Goal: Find specific page/section: Find specific page/section

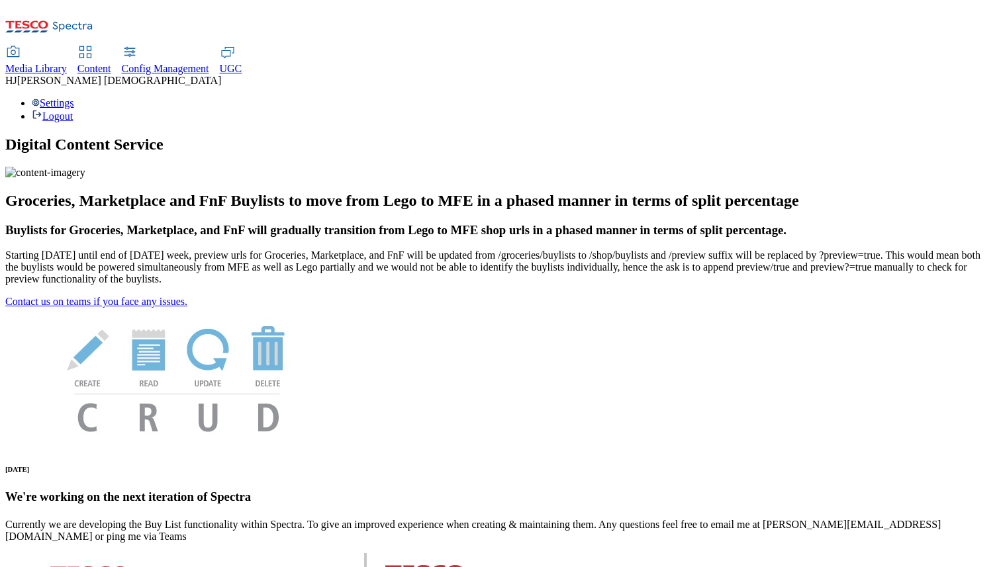
click at [67, 63] on span "Media Library" at bounding box center [36, 68] width 62 height 11
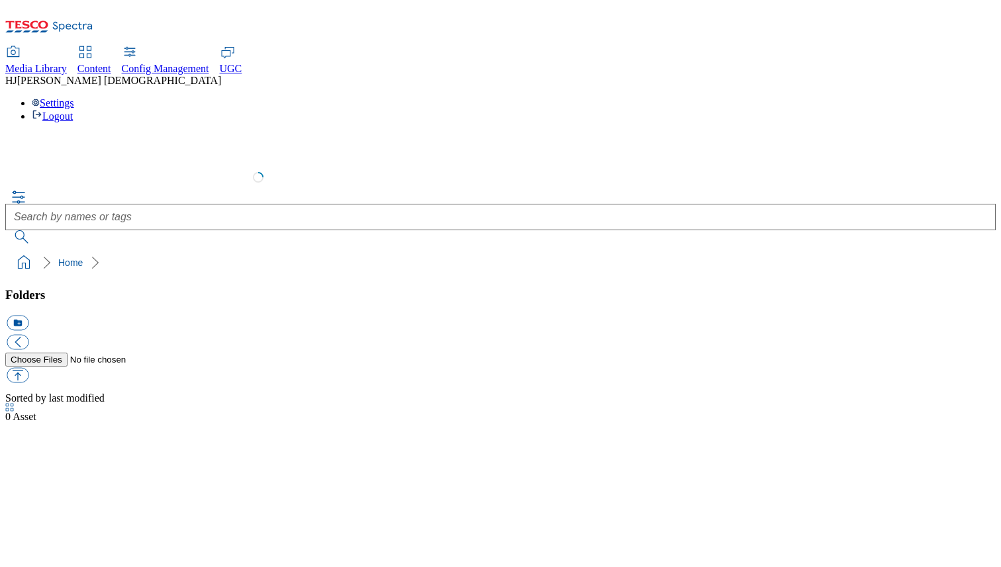
select select "flare-test"
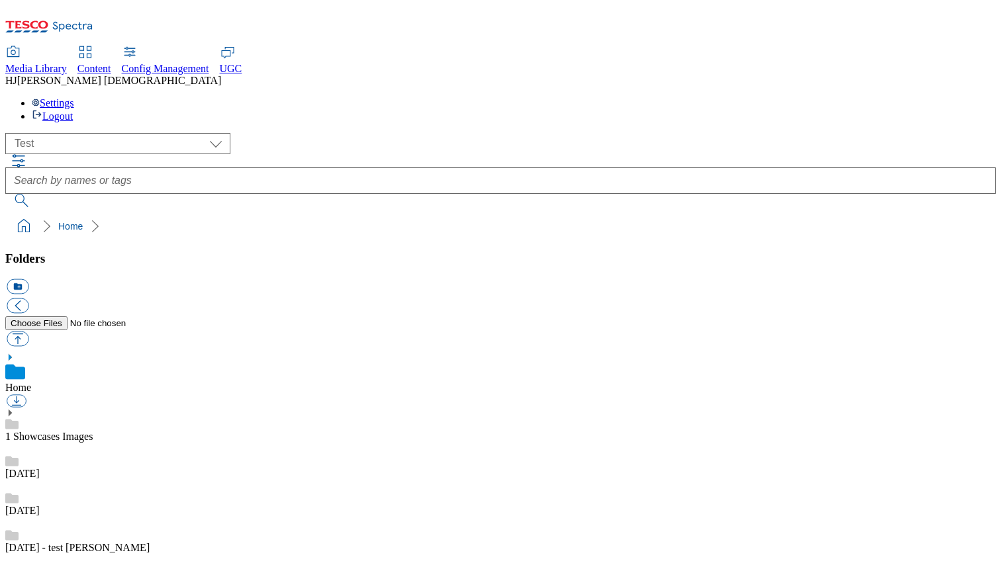
scroll to position [1, 0]
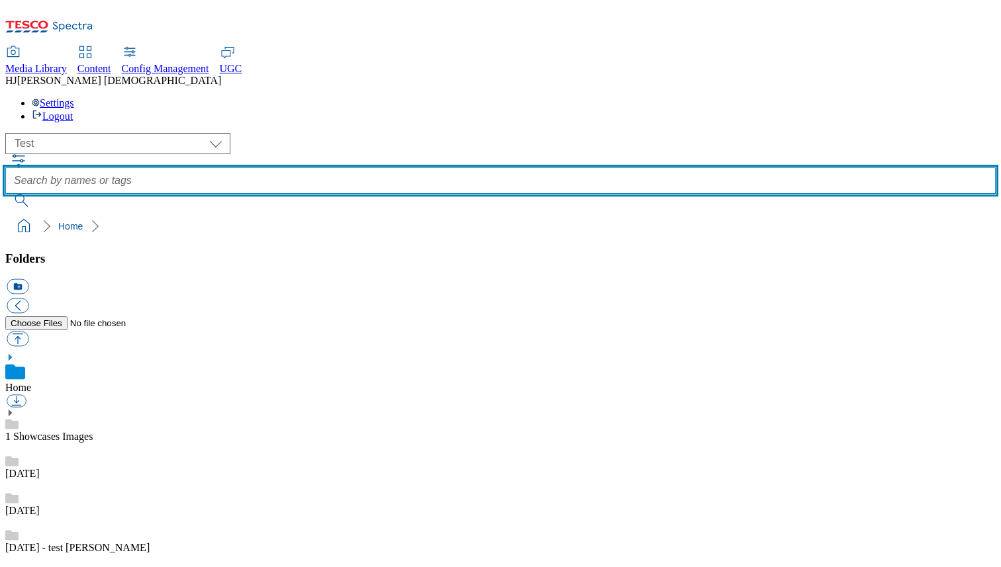
click at [477, 167] on input "text" at bounding box center [500, 180] width 990 height 26
